Goal: Task Accomplishment & Management: Complete application form

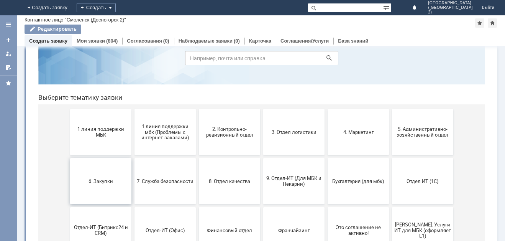
scroll to position [77, 0]
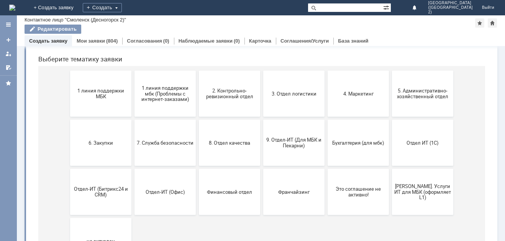
click at [245, 189] on span "Финансовый отдел" at bounding box center [229, 192] width 57 height 6
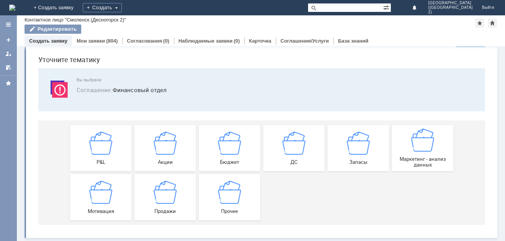
scroll to position [24, 0]
click at [293, 138] on img at bounding box center [294, 142] width 23 height 23
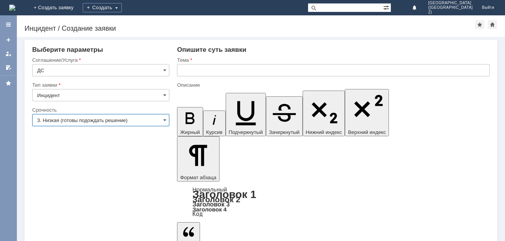
click at [68, 122] on input "3. Низкая (готовы подождать решение)" at bounding box center [100, 120] width 137 height 12
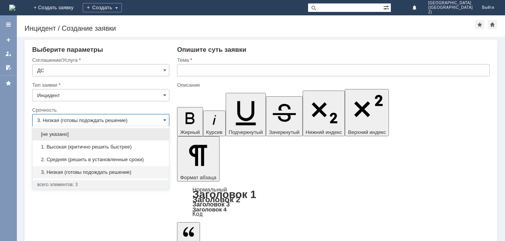
click at [155, 118] on input "3. Низкая (готовы подождать решение)" at bounding box center [100, 120] width 137 height 12
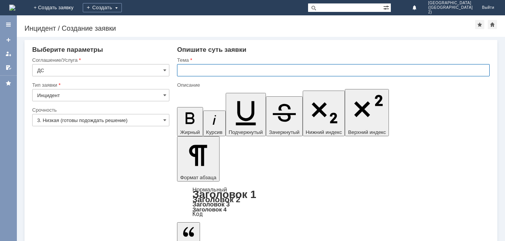
click at [209, 68] on input "text" at bounding box center [333, 70] width 313 height 12
type input "3. Низкая (готовы подождать решение)"
type input "двойное списание за покупку"
